Goal: Find specific page/section: Find specific page/section

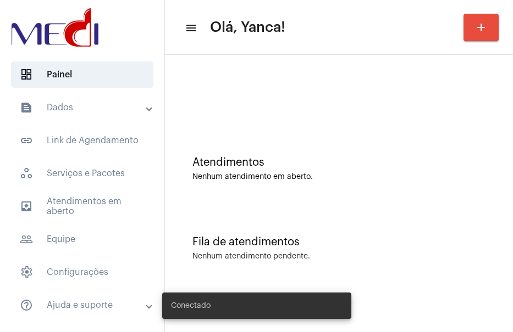
click at [63, 213] on span "outbox_outline Atendimentos em aberto" at bounding box center [82, 206] width 142 height 26
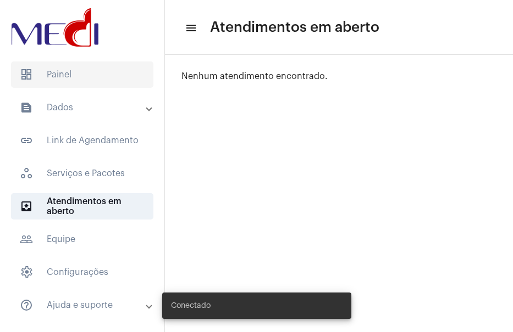
click at [70, 69] on span "dashboard Painel" at bounding box center [82, 75] width 142 height 26
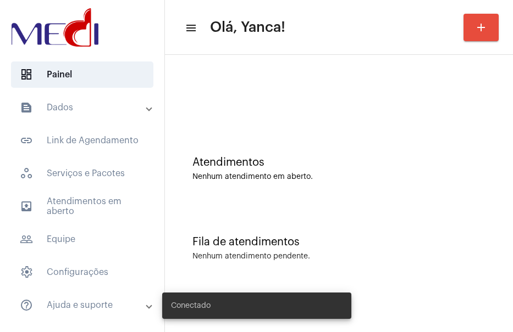
click at [73, 101] on mat-expansion-panel-header "text_snippet_outlined Dados" at bounding box center [86, 108] width 158 height 26
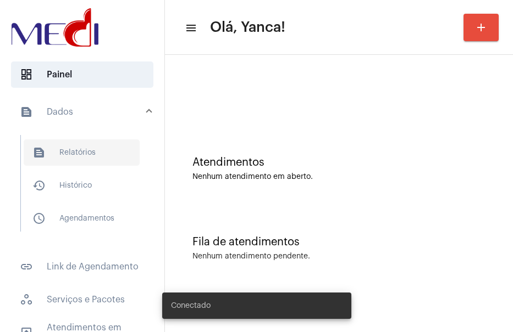
click at [81, 158] on span "text_snippet_outlined Relatórios" at bounding box center [82, 153] width 116 height 26
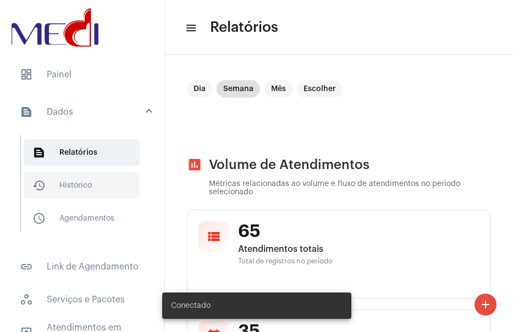
click at [77, 176] on span "history_outlined Histórico" at bounding box center [82, 186] width 116 height 26
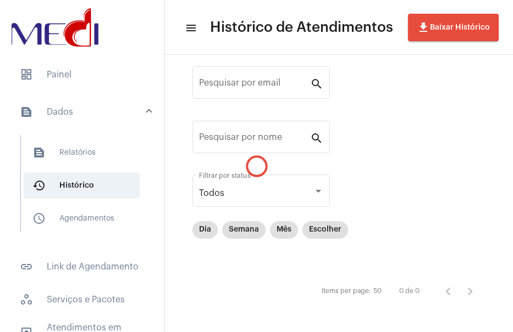
scroll to position [26, 0]
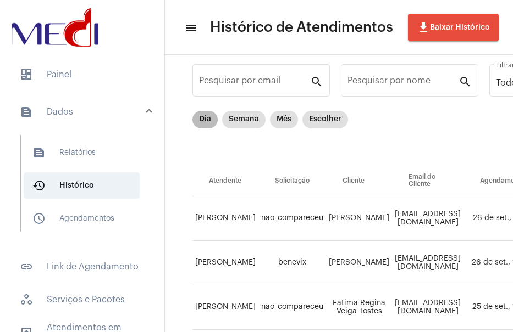
click at [202, 120] on mat-chip "Dia" at bounding box center [204, 120] width 25 height 18
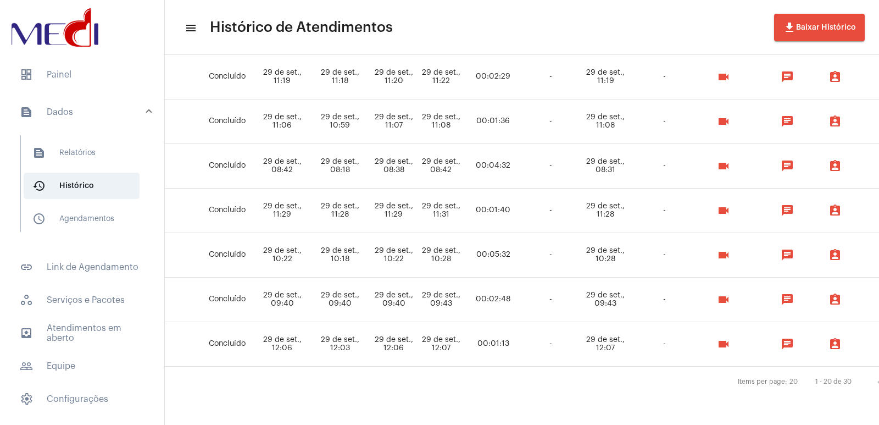
scroll to position [755, 454]
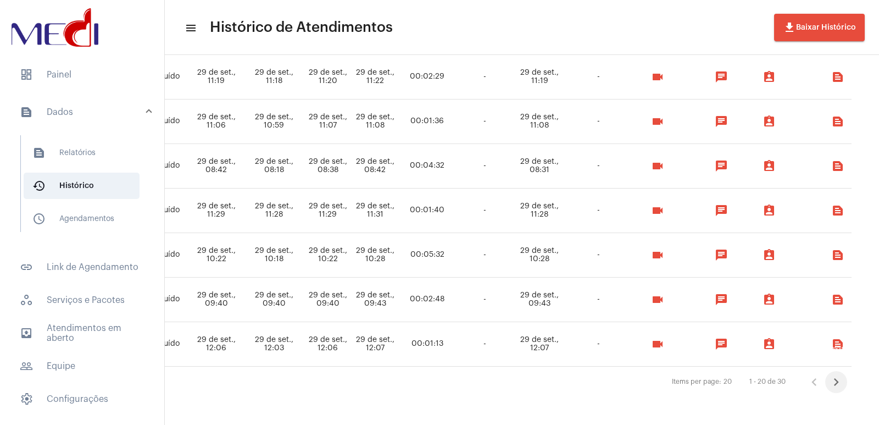
click at [512, 332] on icon "Próxima página" at bounding box center [836, 381] width 15 height 15
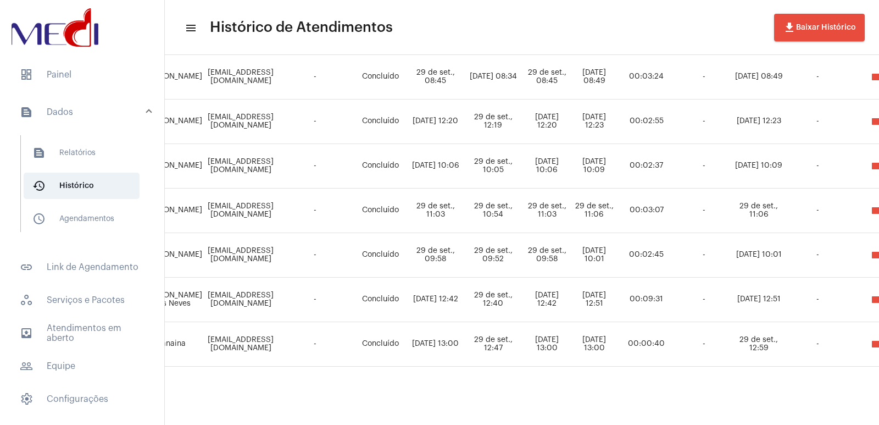
scroll to position [309, 196]
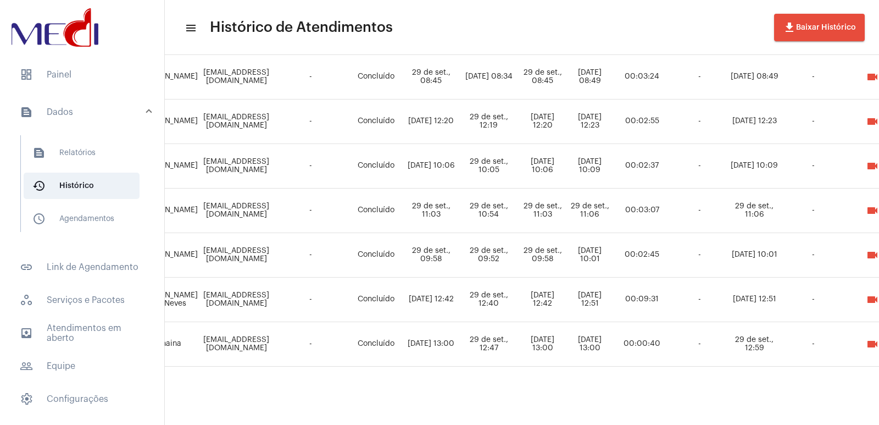
click at [512, 332] on tbody "[PERSON_NAME] [EMAIL_ADDRESS][DOMAIN_NAME] - Concluído [DATE] 08:53 [DATE] 08:5…" at bounding box center [532, 143] width 1070 height 445
drag, startPoint x: 606, startPoint y: 412, endPoint x: 636, endPoint y: 412, distance: 30.2
click at [512, 332] on div "Pesquisar por email search Pesquisar por nome search Todos Filtrar por status D…" at bounding box center [326, 89] width 714 height 671
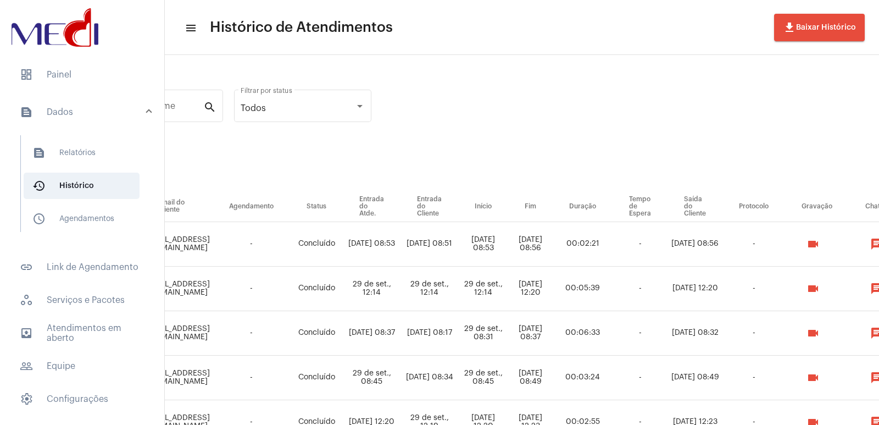
scroll to position [0, 255]
click at [56, 80] on span "dashboard Painel" at bounding box center [82, 75] width 142 height 26
